Goal: Task Accomplishment & Management: Use online tool/utility

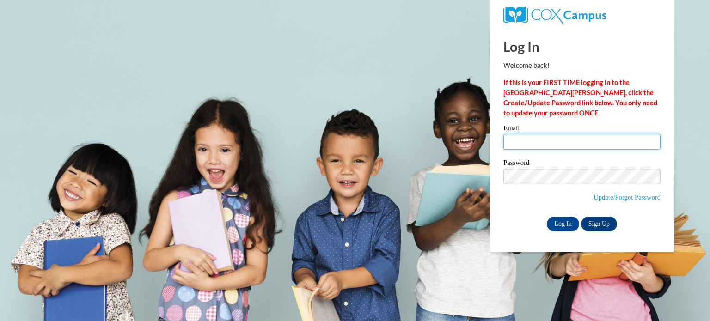
click at [544, 142] on input "Email" at bounding box center [581, 142] width 157 height 16
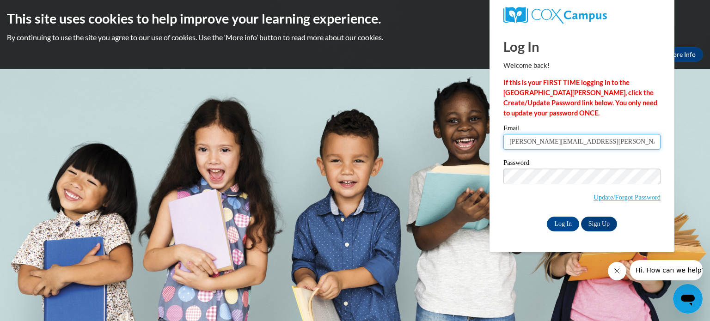
type input "ella.lipscomb@ywcaatlanta.org"
click at [565, 226] on input "Log In" at bounding box center [563, 224] width 32 height 15
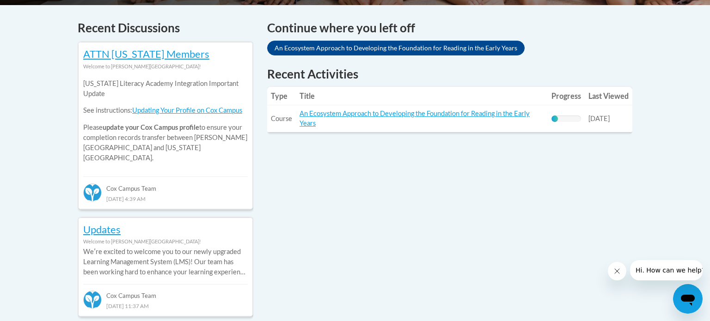
scroll to position [389, 0]
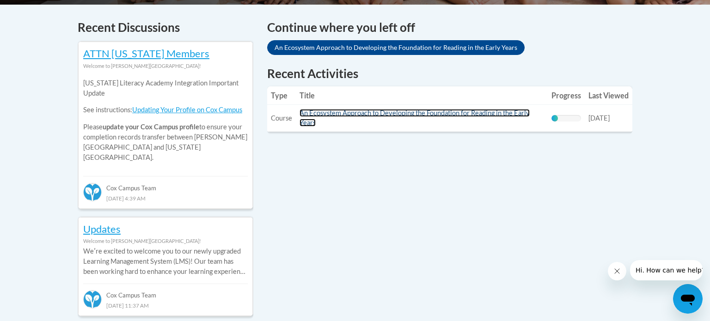
click at [324, 116] on link "An Ecosystem Approach to Developing the Foundation for Reading in the Early Yea…" at bounding box center [415, 118] width 230 height 18
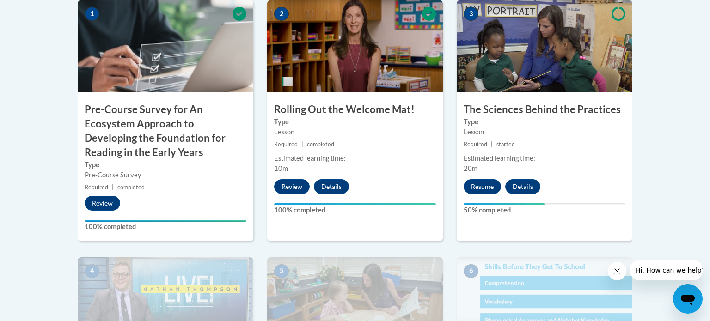
scroll to position [344, 0]
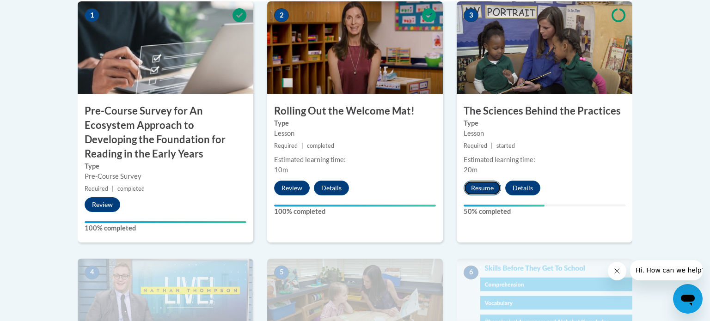
click at [489, 189] on button "Resume" at bounding box center [482, 188] width 37 height 15
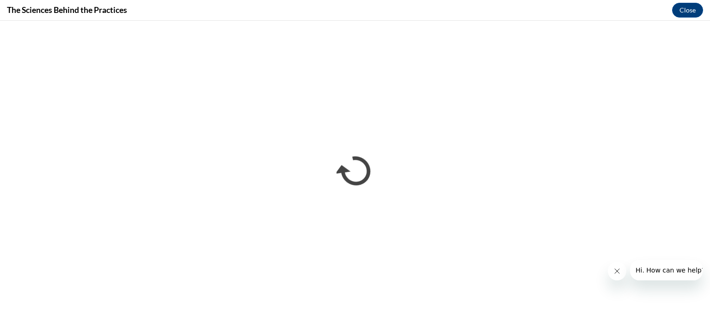
scroll to position [0, 0]
click at [615, 271] on icon "Close message from company" at bounding box center [616, 271] width 7 height 7
